Goal: Information Seeking & Learning: Check status

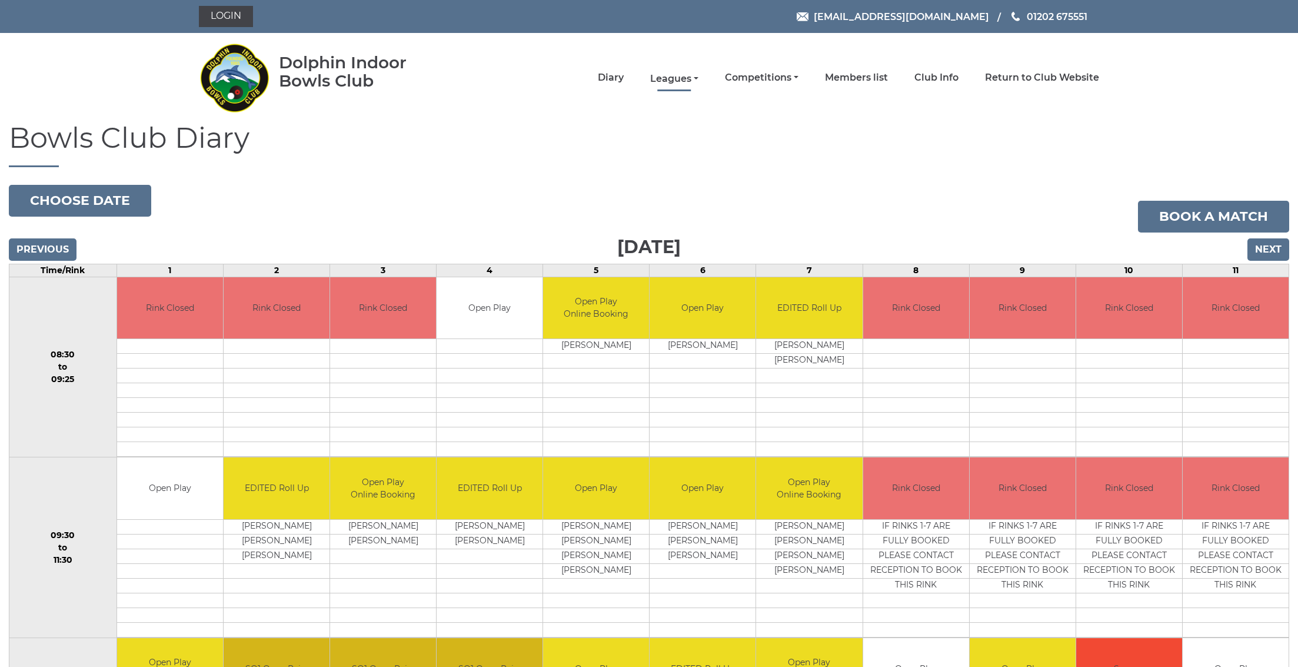
click at [692, 78] on link "Leagues" at bounding box center [674, 78] width 48 height 13
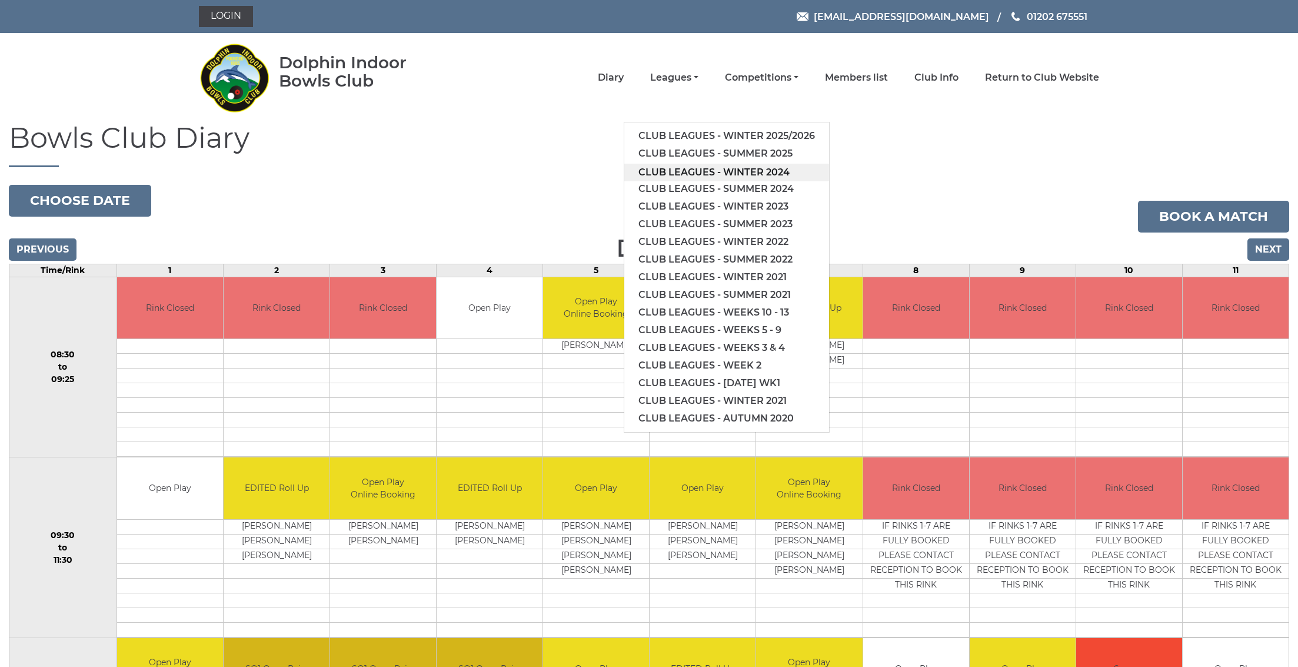
click at [729, 172] on link "Club leagues - Winter 2024" at bounding box center [726, 173] width 205 height 18
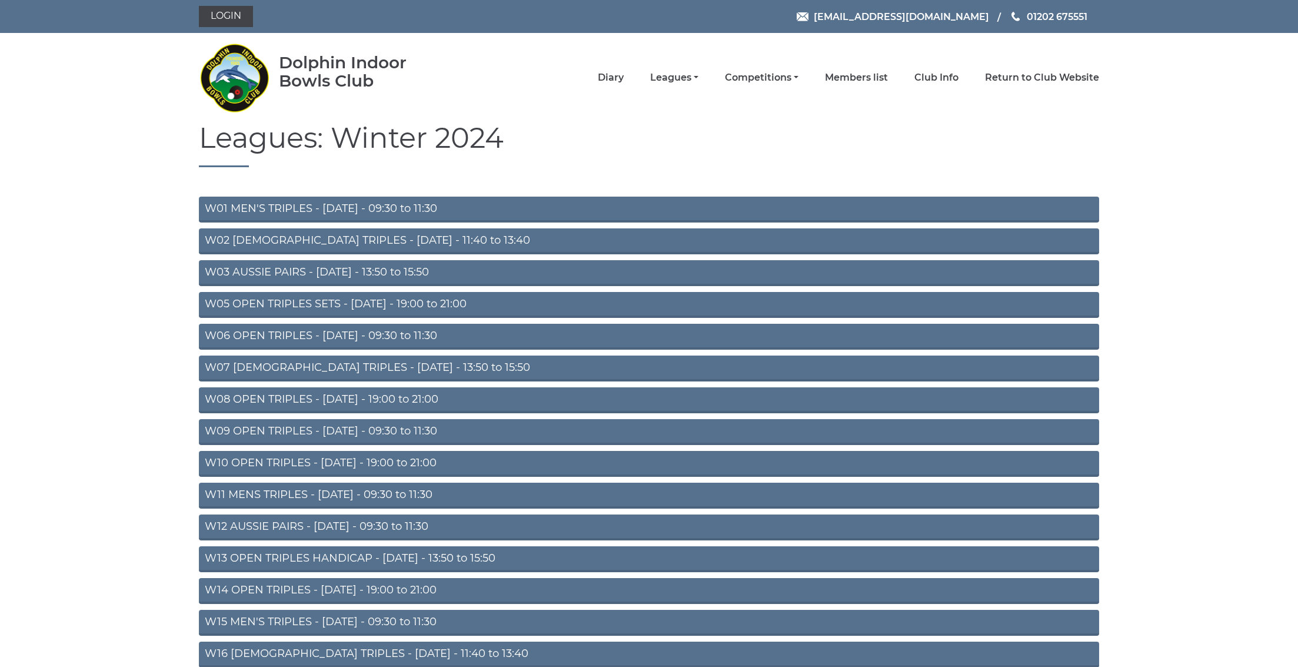
click at [245, 208] on link "W01 MEN'S TRIPLES - [DATE] - 09:30 to 11:30" at bounding box center [649, 209] width 900 height 26
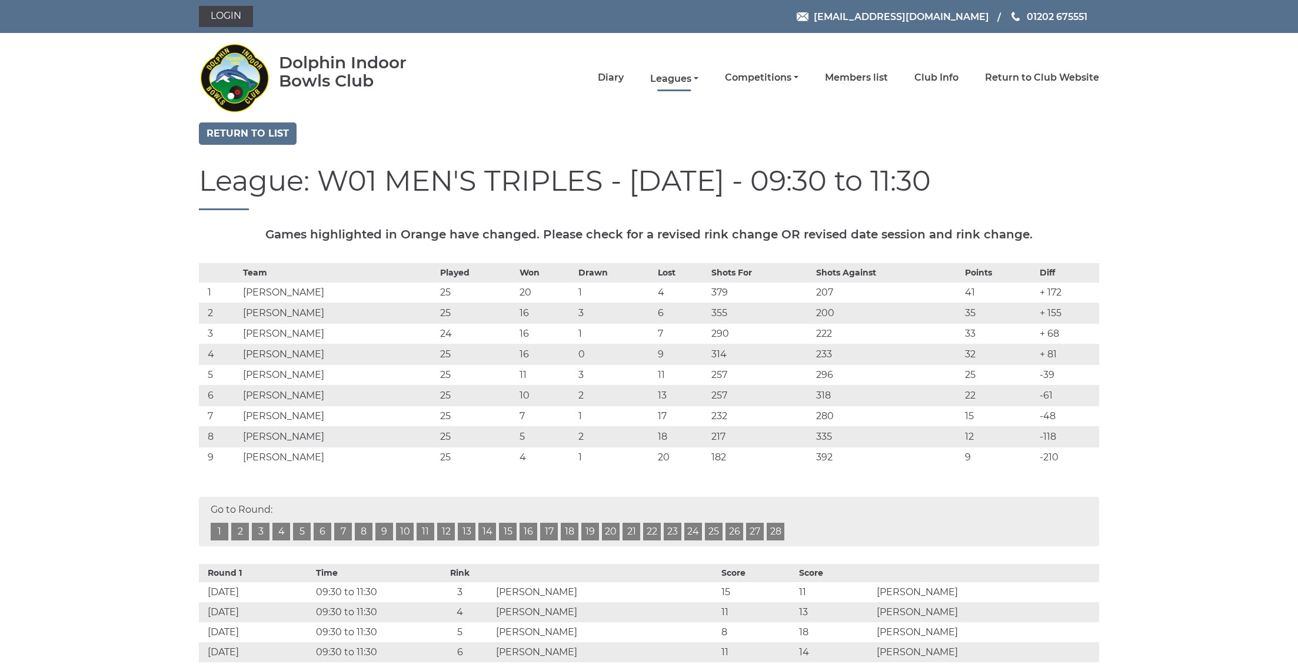
click at [694, 79] on link "Leagues" at bounding box center [674, 78] width 48 height 13
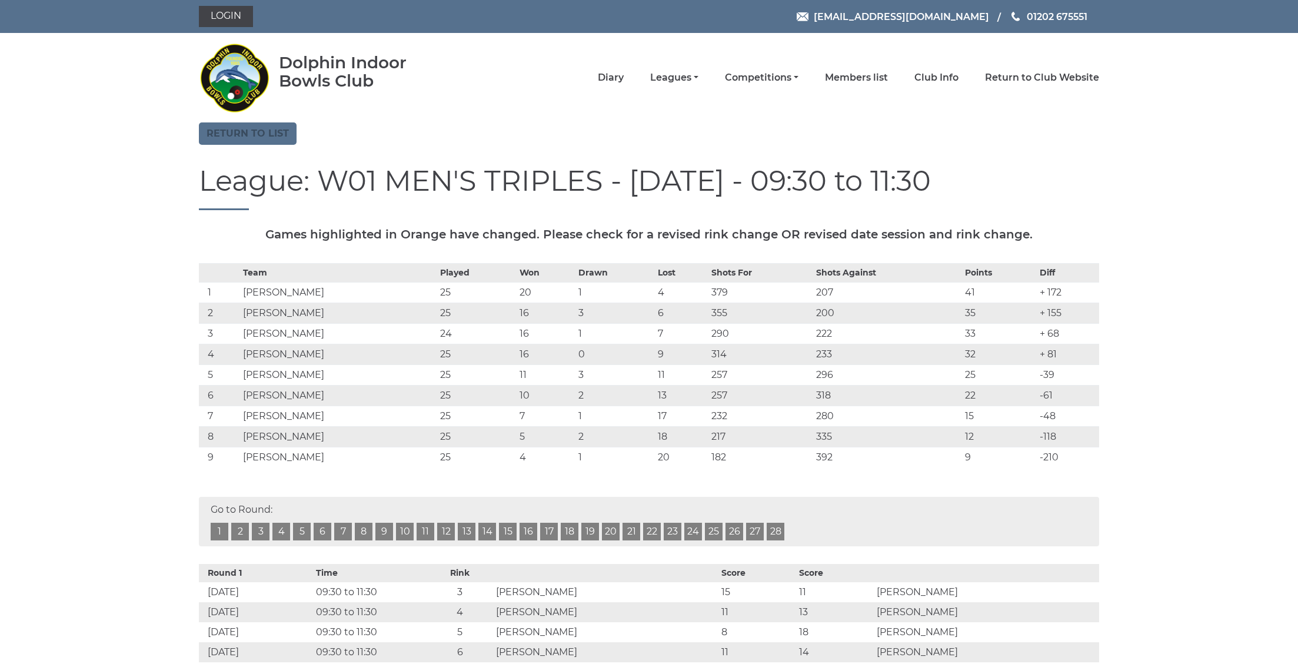
click at [232, 138] on link "Return to list" at bounding box center [248, 133] width 98 height 22
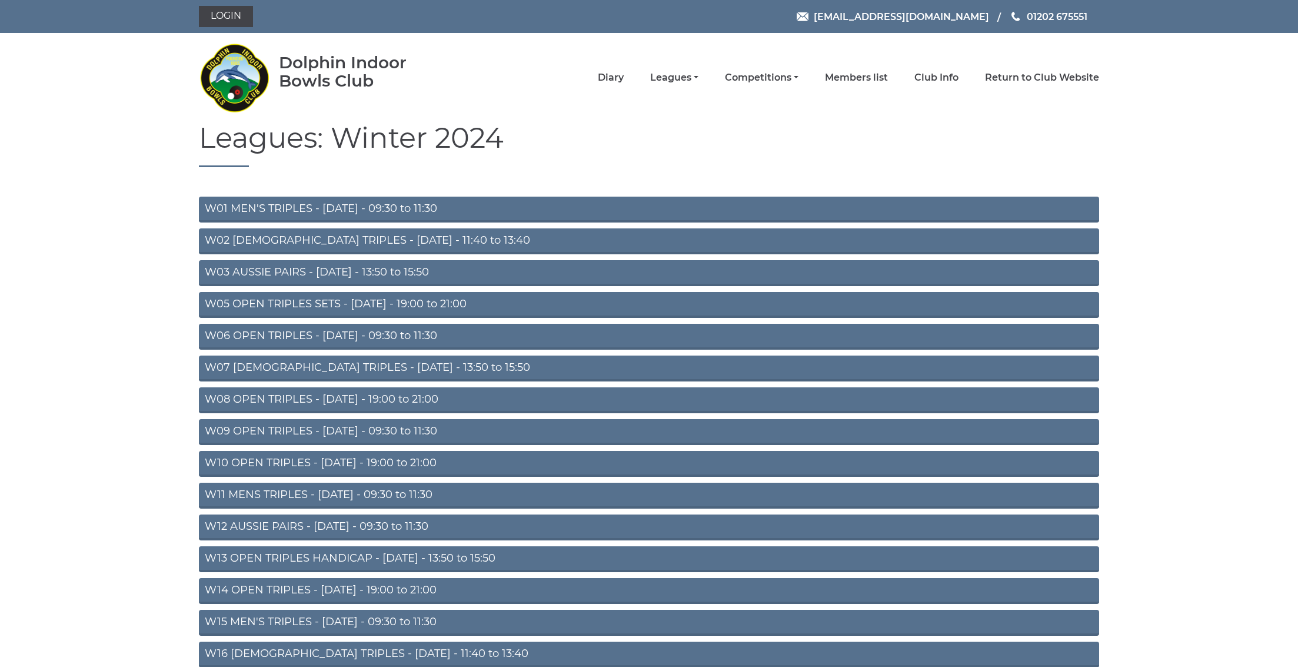
click at [305, 241] on link "W02 [DEMOGRAPHIC_DATA] TRIPLES - [DATE] - 11:40 to 13:40" at bounding box center [649, 241] width 900 height 26
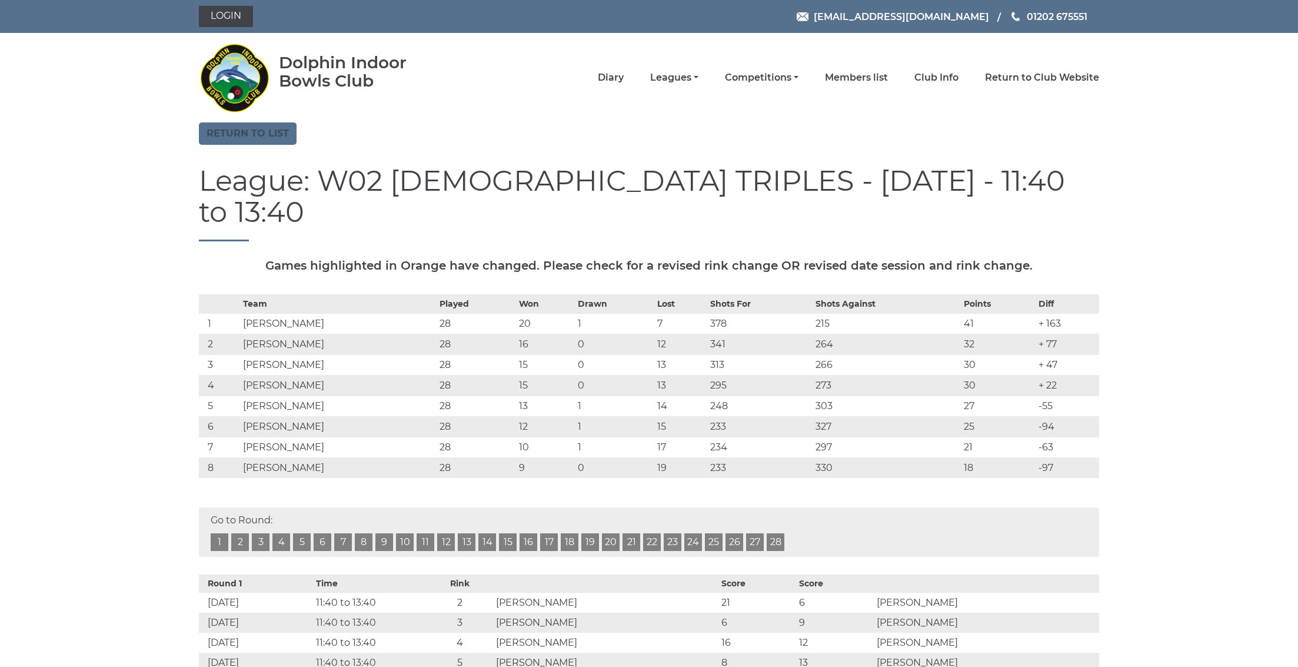
click at [205, 126] on link "Return to list" at bounding box center [248, 133] width 98 height 22
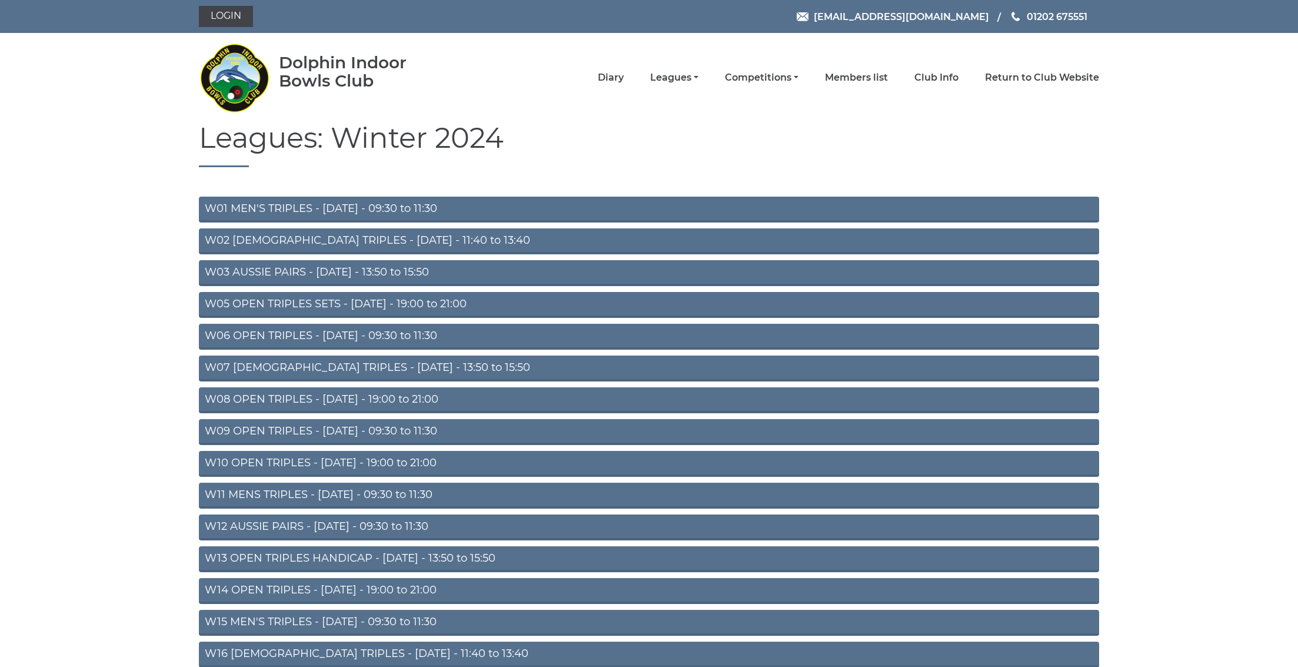
click at [262, 272] on link "W03 AUSSIE PAIRS - Monday - 13:50 to 15:50" at bounding box center [649, 273] width 900 height 26
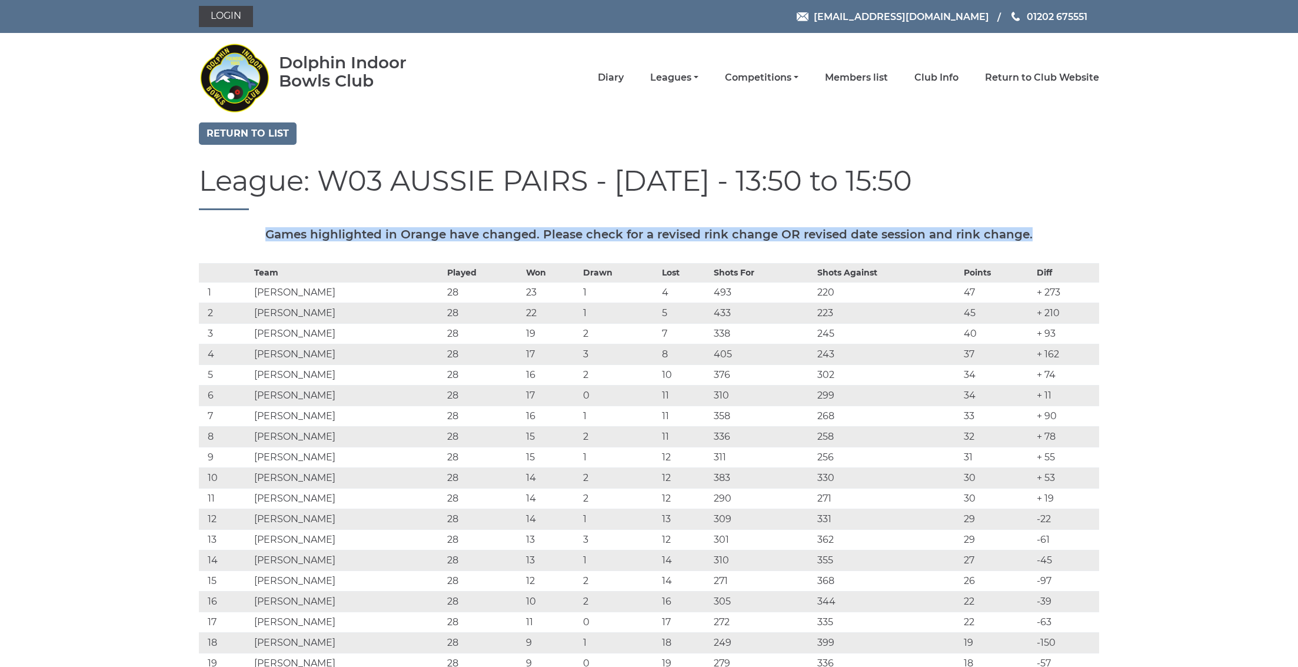
drag, startPoint x: 315, startPoint y: 231, endPoint x: 1010, endPoint y: 242, distance: 694.3
click at [1010, 242] on div "Games highlighted in Orange have changed. Please check for a revised rink chang…" at bounding box center [649, 237] width 918 height 18
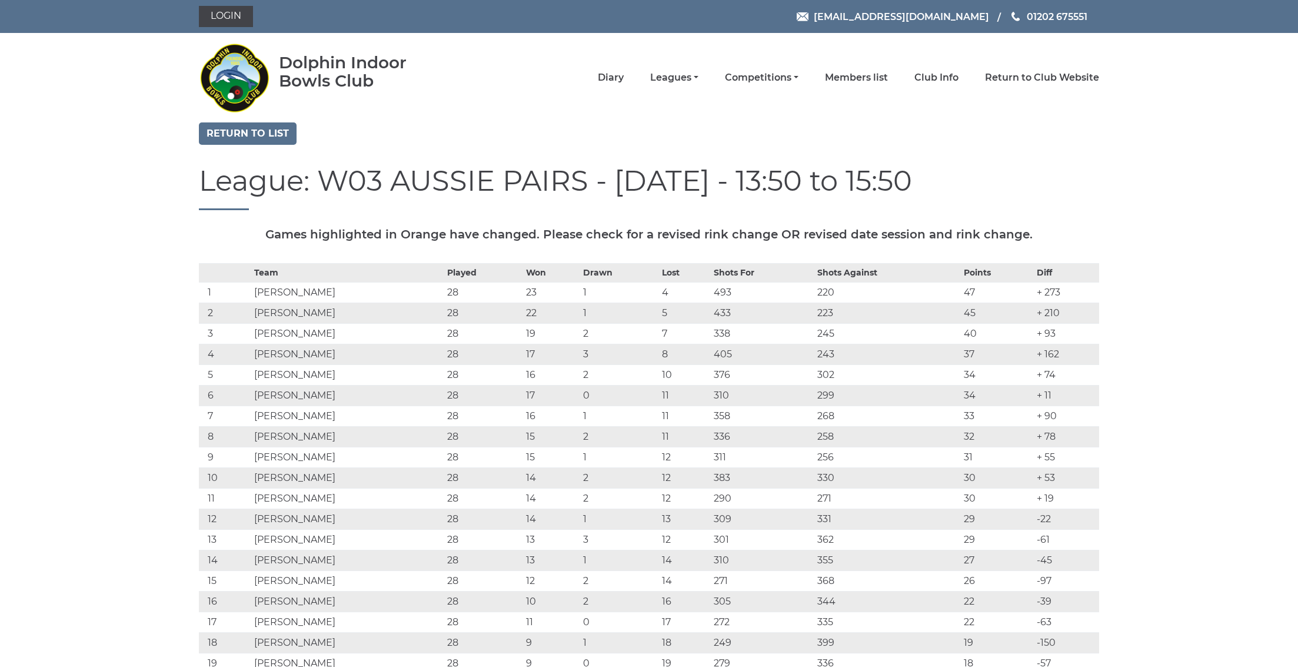
click at [252, 297] on td "Malcolm POTTS" at bounding box center [348, 292] width 194 height 21
click at [253, 292] on td "Malcolm POTTS" at bounding box center [348, 292] width 194 height 21
drag, startPoint x: 252, startPoint y: 288, endPoint x: 324, endPoint y: 290, distance: 71.2
click at [324, 290] on td "Malcolm POTTS" at bounding box center [348, 292] width 194 height 21
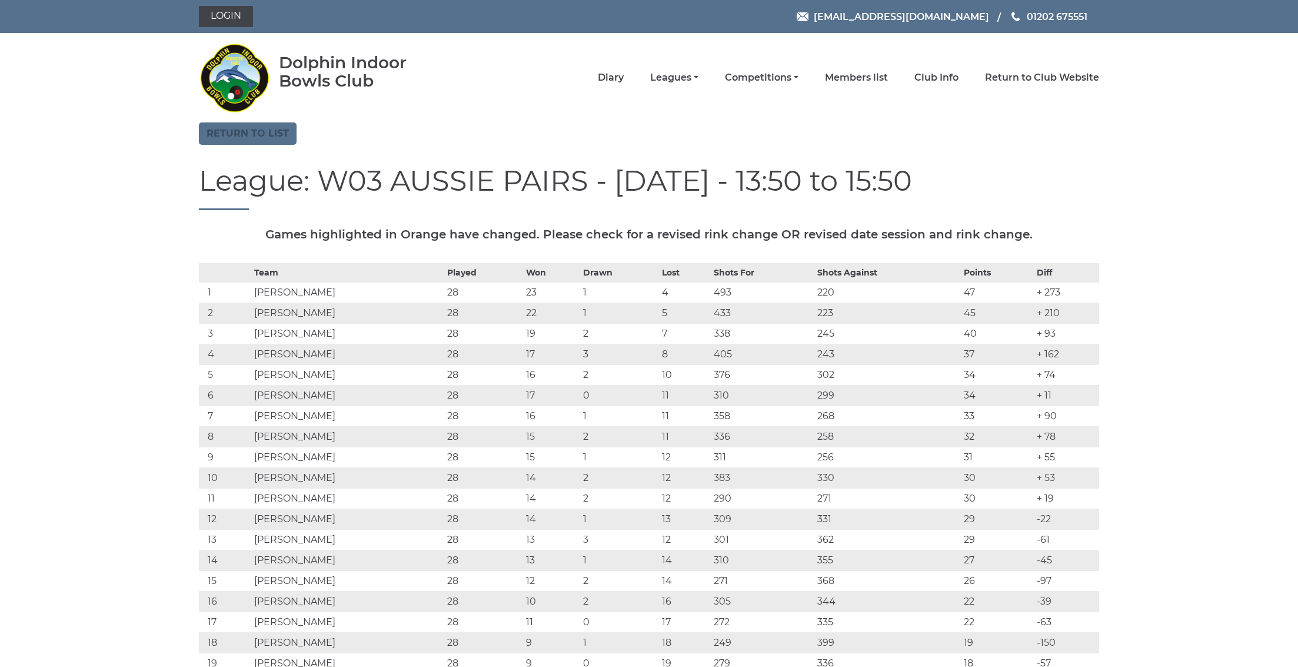
click at [269, 131] on link "Return to list" at bounding box center [248, 133] width 98 height 22
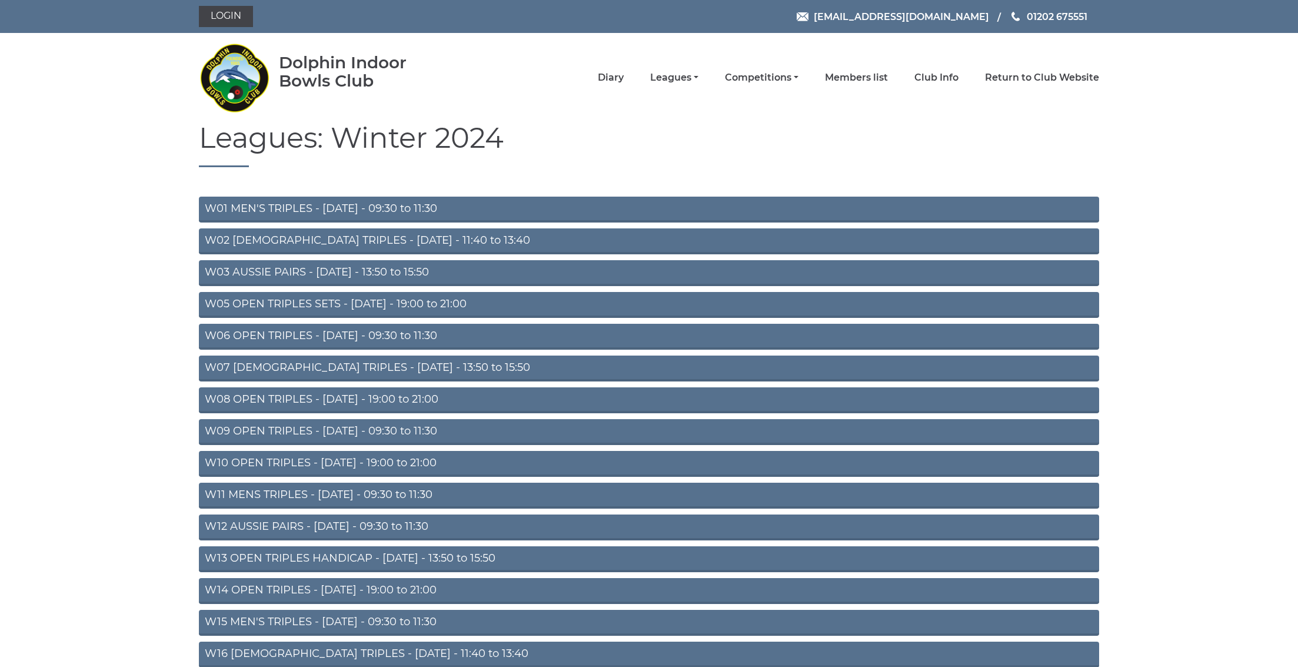
click at [271, 332] on link "W06 OPEN TRIPLES - [DATE] - 09:30 to 11:30" at bounding box center [649, 337] width 900 height 26
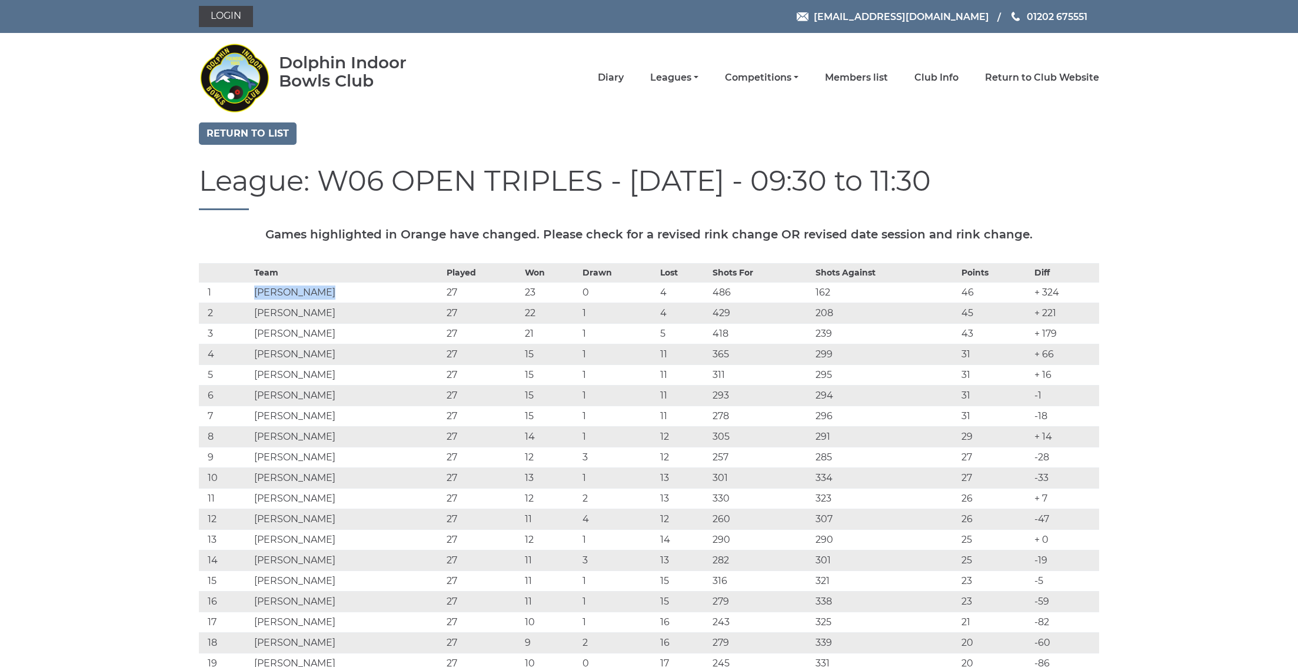
drag, startPoint x: 256, startPoint y: 291, endPoint x: 328, endPoint y: 292, distance: 72.4
click at [328, 292] on td "David SANDERS" at bounding box center [347, 292] width 193 height 21
click at [259, 137] on link "Return to list" at bounding box center [248, 133] width 98 height 22
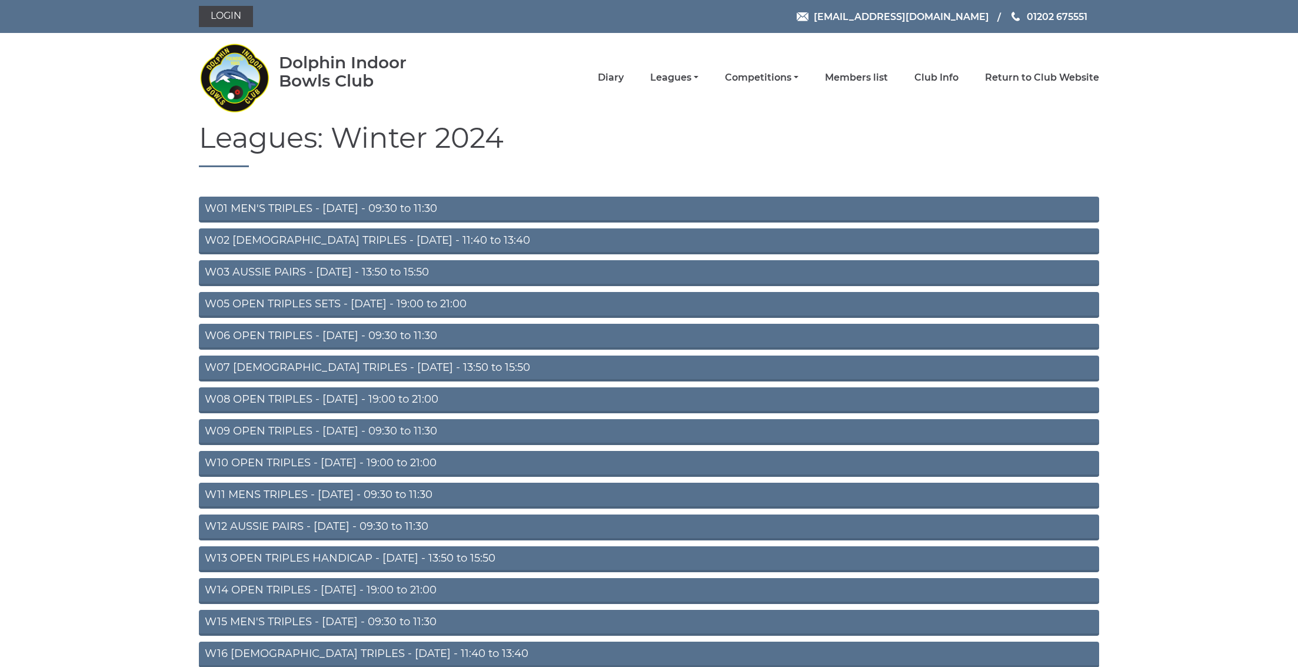
drag, startPoint x: 273, startPoint y: 368, endPoint x: 272, endPoint y: 389, distance: 21.8
click at [272, 389] on div "W01 MEN'S TRIPLES - Monday - 09:30 to 11:30 W02 LADIES TRIPLES - Monday - 11:40…" at bounding box center [649, 482] width 918 height 572
click at [347, 427] on link "W09 OPEN TRIPLES - Wednesday - 09:30 to 11:30" at bounding box center [649, 432] width 900 height 26
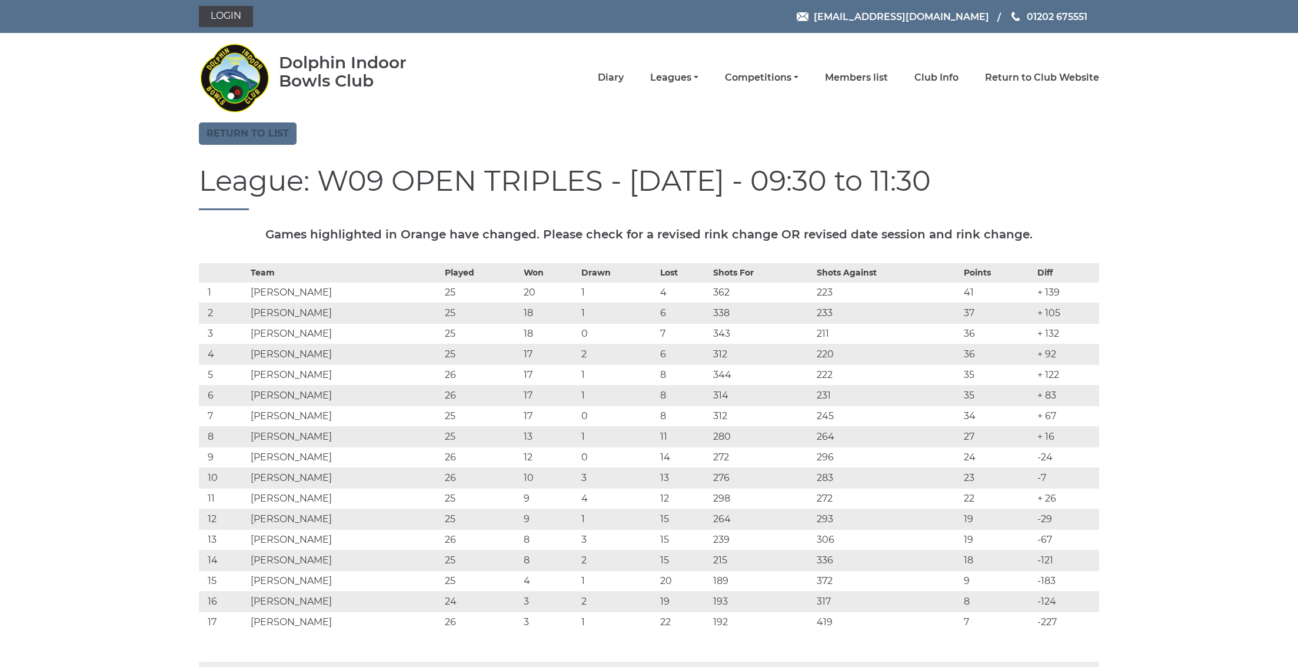
click at [227, 131] on link "Return to list" at bounding box center [248, 133] width 98 height 22
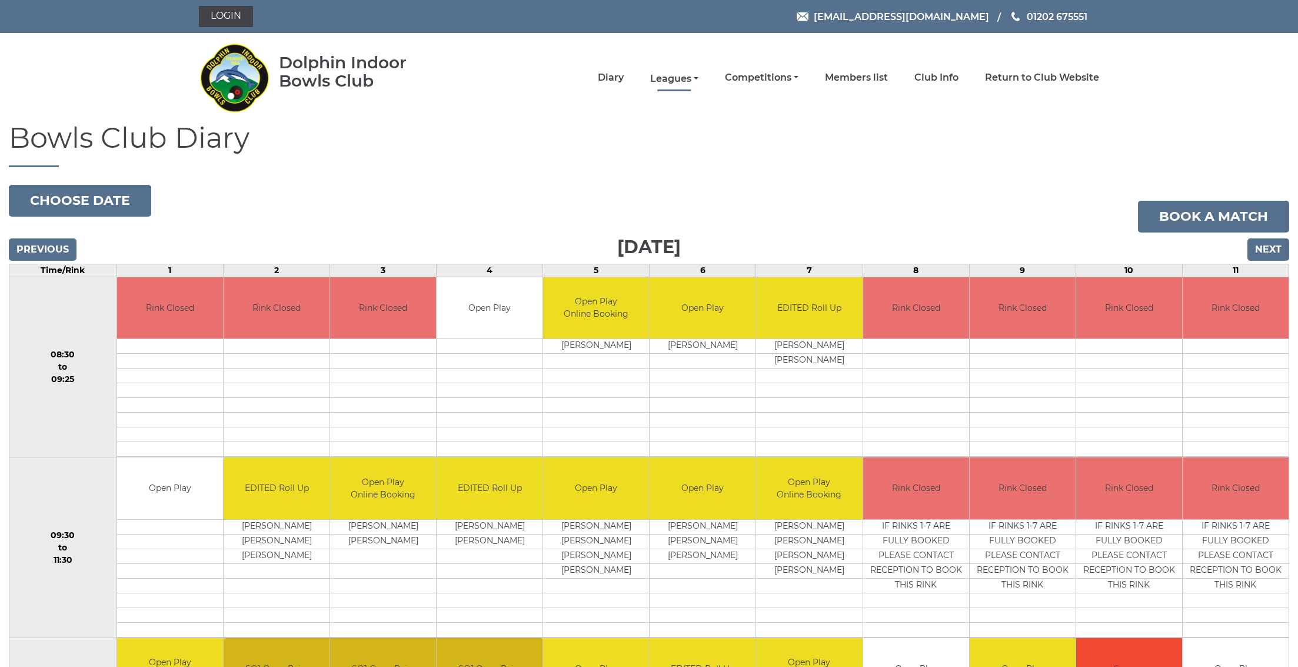
click at [698, 84] on link "Leagues" at bounding box center [674, 78] width 48 height 13
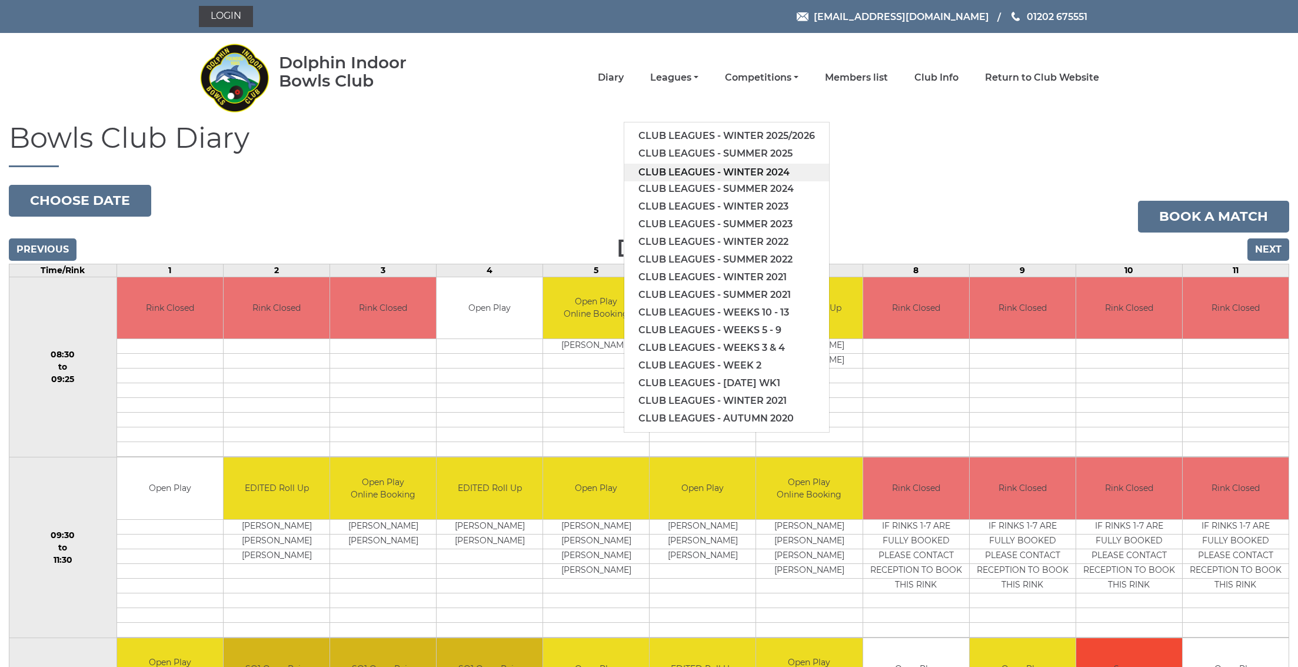
click at [723, 175] on link "Club leagues - Winter 2024" at bounding box center [726, 173] width 205 height 18
